Goal: Use online tool/utility: Use online tool/utility

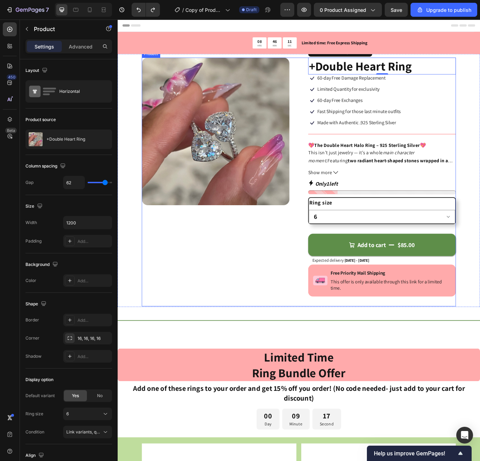
click at [255, 306] on div "Product Images" at bounding box center [230, 207] width 171 height 288
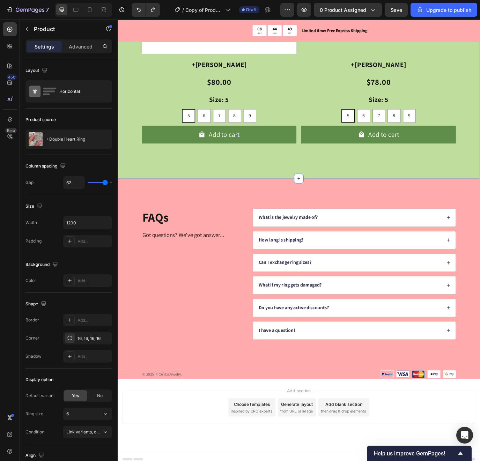
scroll to position [717, 0]
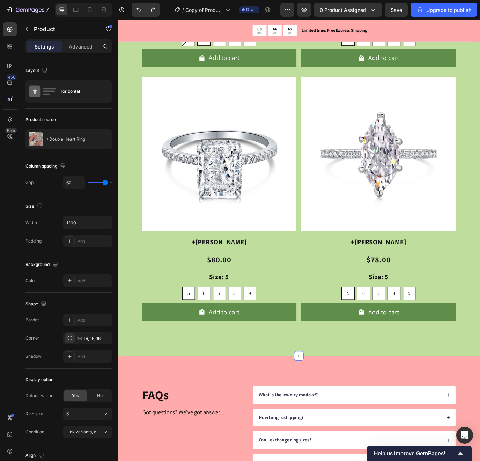
click at [123, 193] on div "Product Images +CALI RING Product Title $70.00 Product Price Product Price Size…" at bounding box center [327, 96] width 418 height 623
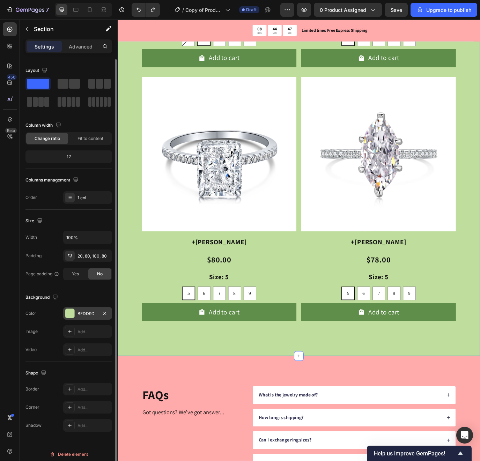
click at [83, 312] on div "BFDD9D" at bounding box center [87, 313] width 20 height 6
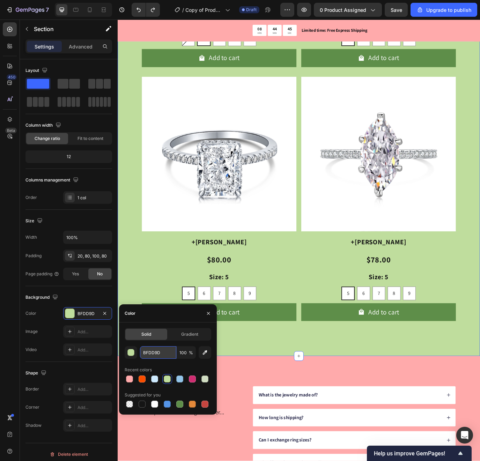
click at [146, 352] on input "BFDD9D" at bounding box center [158, 352] width 36 height 13
click at [146, 353] on input "BFDD9D" at bounding box center [158, 352] width 36 height 13
paste input "#A1DE45"
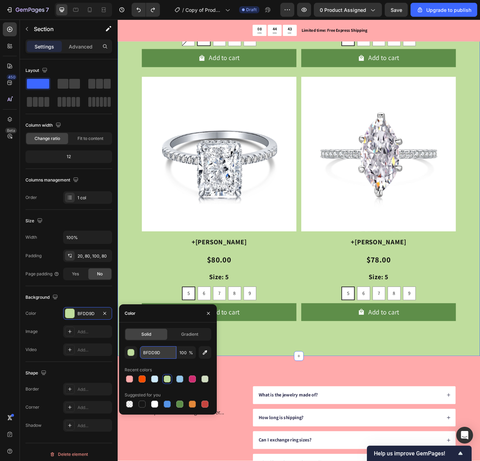
type input "#A1DE45"
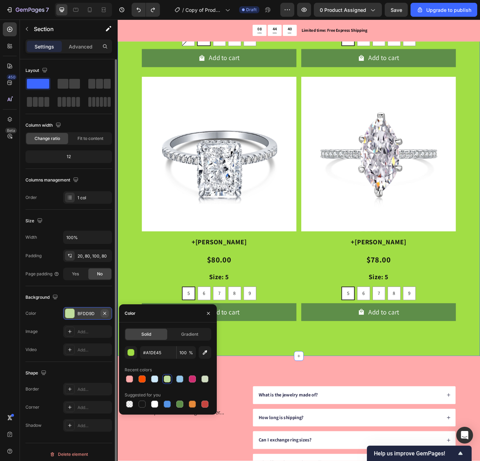
click at [104, 313] on icon "button" at bounding box center [104, 312] width 3 height 3
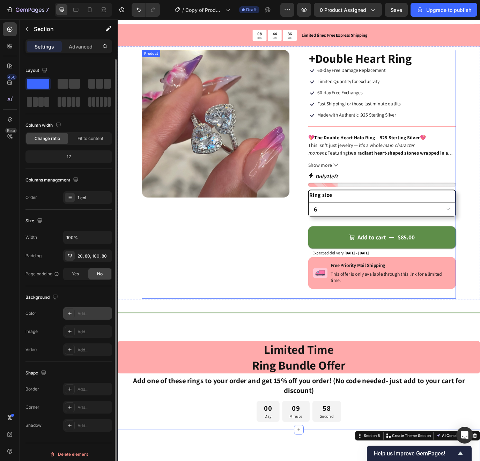
scroll to position [0, 0]
